Goal: Information Seeking & Learning: Find specific page/section

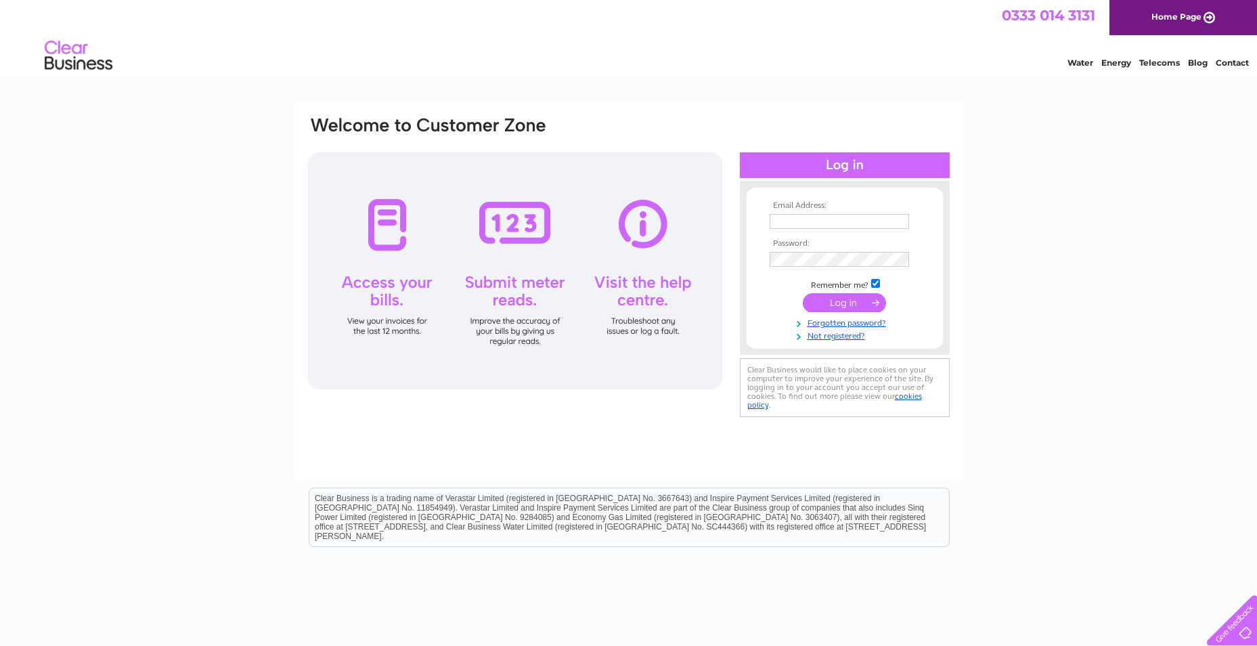
type input "[PERSON_NAME][EMAIL_ADDRESS][DOMAIN_NAME]"
click at [834, 306] on input "submit" at bounding box center [844, 302] width 83 height 19
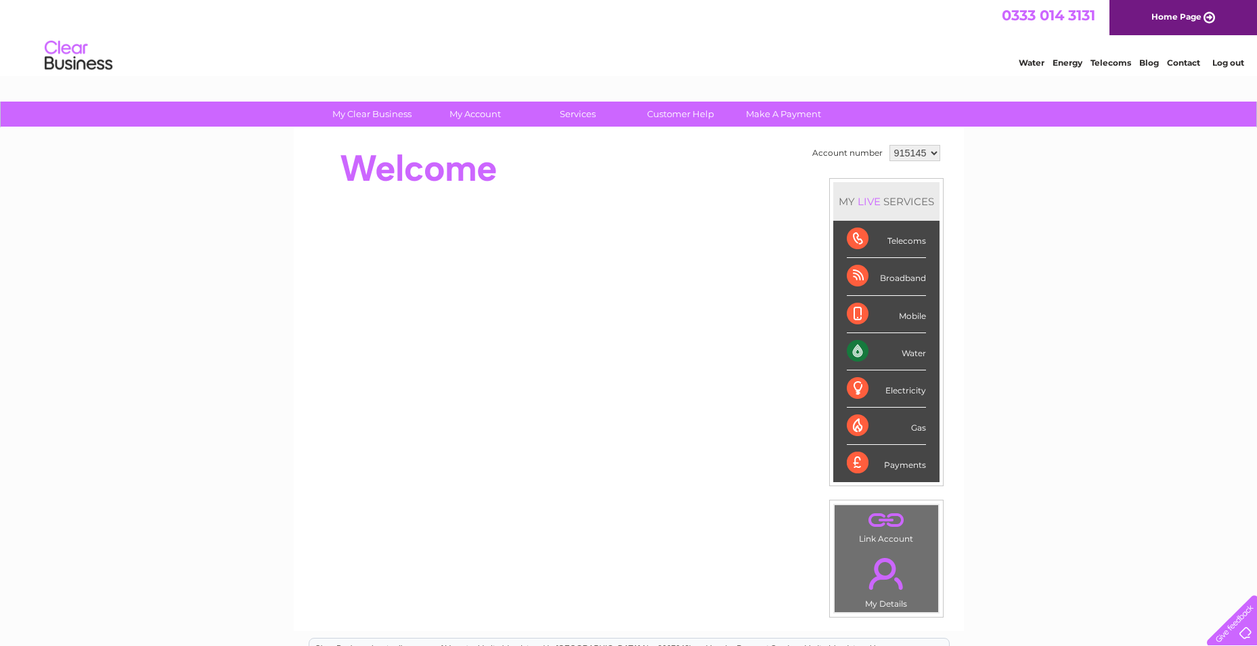
click at [1235, 630] on div at bounding box center [1230, 618] width 56 height 56
click at [669, 120] on link "Customer Help" at bounding box center [681, 114] width 112 height 25
